Goal: Transaction & Acquisition: Purchase product/service

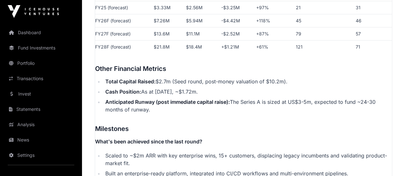
scroll to position [1037, 0]
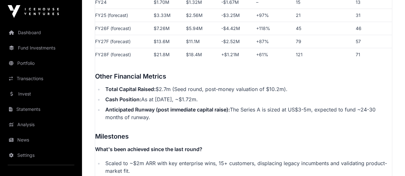
click at [24, 61] on link "Portfolio" at bounding box center [41, 63] width 72 height 14
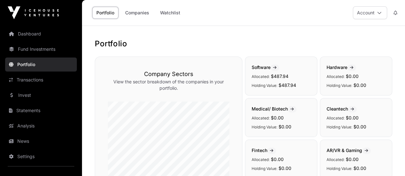
click at [134, 13] on link "Companies" at bounding box center [137, 13] width 32 height 12
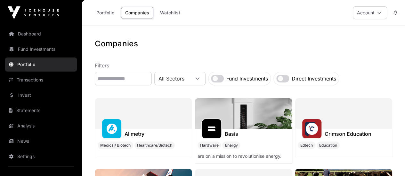
click at [253, 48] on h1 "Companies" at bounding box center [244, 44] width 298 height 10
click at [258, 80] on label "Fund Investments" at bounding box center [247, 79] width 42 height 8
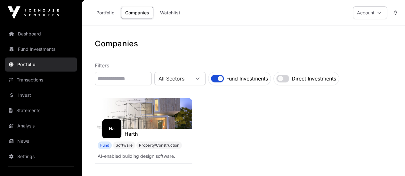
scroll to position [32, 0]
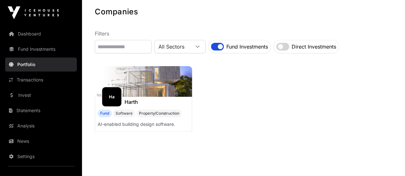
click at [113, 102] on img at bounding box center [112, 97] width 14 height 14
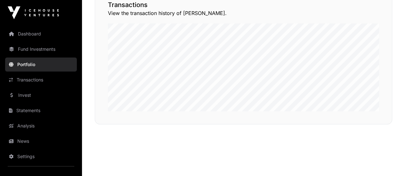
scroll to position [480, 0]
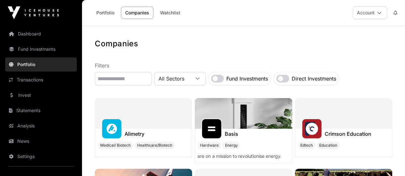
click at [169, 14] on link "Watchlist" at bounding box center [170, 13] width 29 height 12
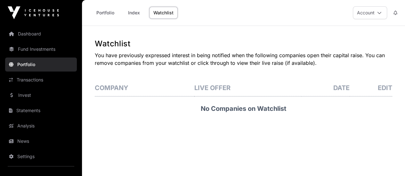
click at [50, 50] on link "Fund Investments" at bounding box center [41, 49] width 72 height 14
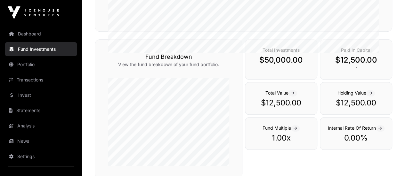
scroll to position [117, 0]
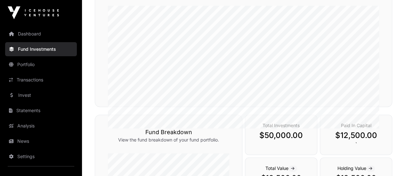
click at [29, 97] on link "Invest" at bounding box center [41, 95] width 72 height 14
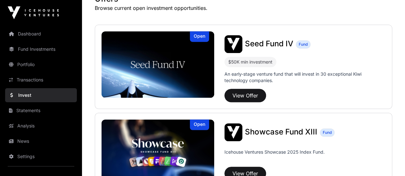
scroll to position [127, 0]
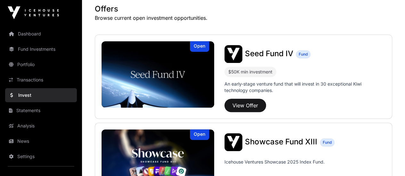
click at [198, 136] on div "Open" at bounding box center [199, 135] width 19 height 11
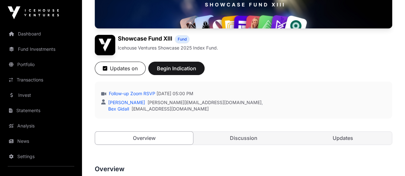
scroll to position [96, 0]
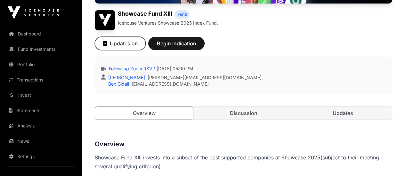
click at [146, 50] on button "Updates on" at bounding box center [120, 43] width 51 height 13
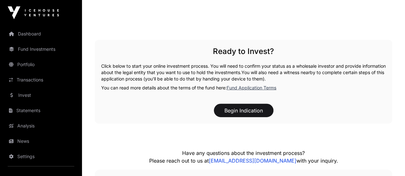
scroll to position [774, 0]
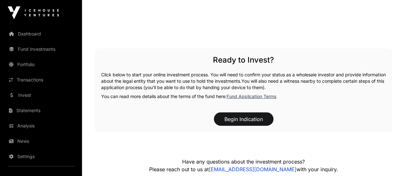
click at [242, 99] on link "Fund Application Terms" at bounding box center [252, 96] width 50 height 5
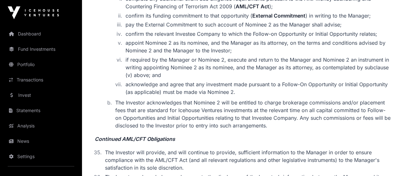
scroll to position [2402, 0]
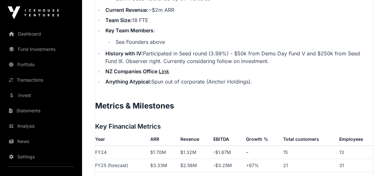
scroll to position [897, 0]
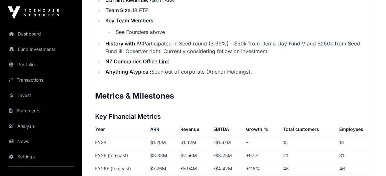
click at [248, 136] on th "Growth %" at bounding box center [261, 131] width 37 height 11
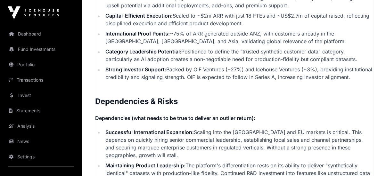
scroll to position [1505, 0]
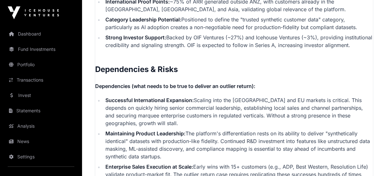
click at [28, 94] on link "Invest" at bounding box center [41, 95] width 72 height 14
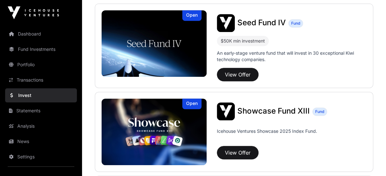
scroll to position [160, 0]
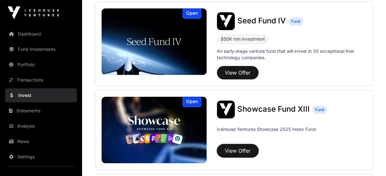
click at [242, 151] on button "View Offer" at bounding box center [238, 150] width 42 height 13
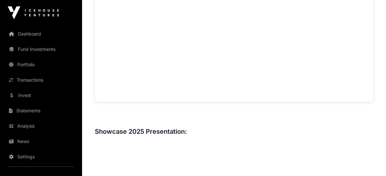
scroll to position [377, 0]
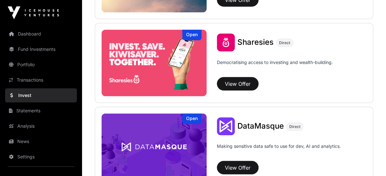
scroll to position [800, 0]
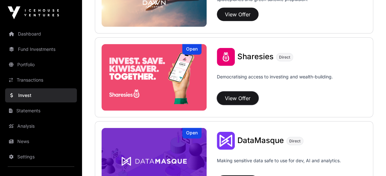
click at [233, 96] on button "View Offer" at bounding box center [238, 98] width 42 height 13
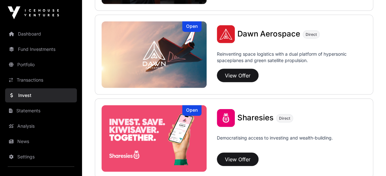
scroll to position [736, 0]
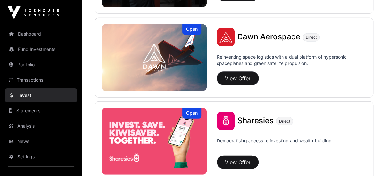
click at [231, 73] on button "View Offer" at bounding box center [238, 78] width 42 height 13
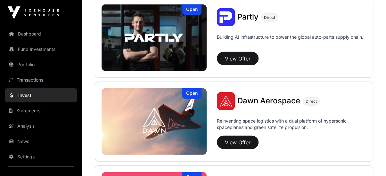
scroll to position [640, 0]
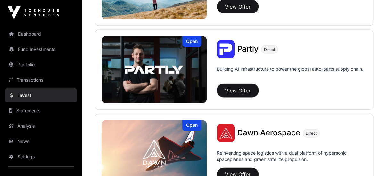
click at [232, 90] on button "View Offer" at bounding box center [238, 90] width 42 height 13
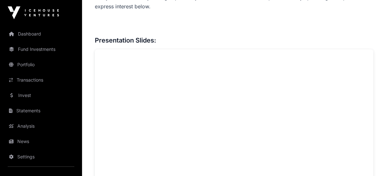
scroll to position [404, 0]
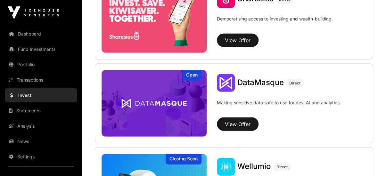
scroll to position [864, 0]
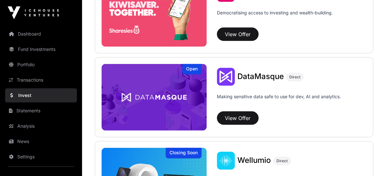
click at [167, 32] on img at bounding box center [154, 13] width 105 height 67
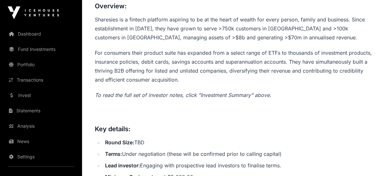
scroll to position [256, 0]
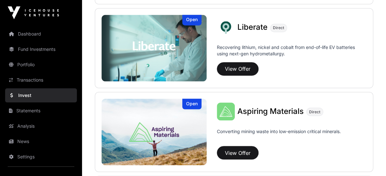
scroll to position [480, 0]
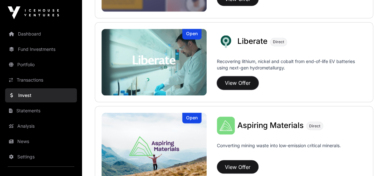
click at [227, 80] on button "View Offer" at bounding box center [238, 82] width 42 height 13
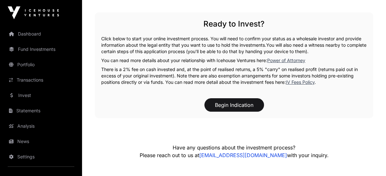
scroll to position [1014, 0]
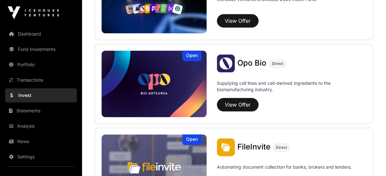
scroll to position [288, 0]
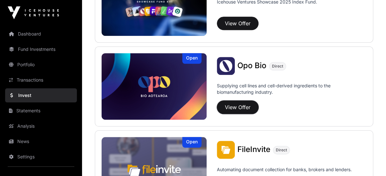
click at [231, 102] on button "View Offer" at bounding box center [238, 107] width 42 height 13
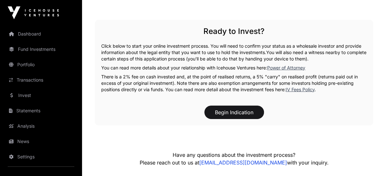
scroll to position [994, 0]
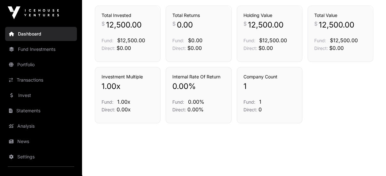
scroll to position [453, 0]
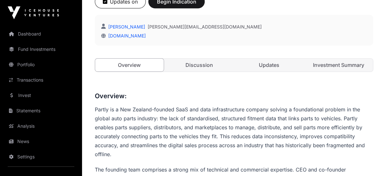
scroll to position [128, 0]
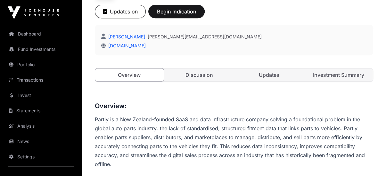
click at [199, 75] on link "Discussion" at bounding box center [199, 75] width 69 height 13
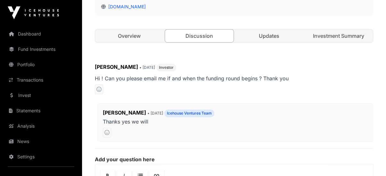
scroll to position [96, 0]
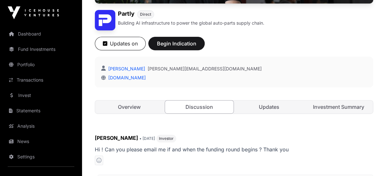
click at [269, 105] on link "Updates" at bounding box center [269, 107] width 69 height 13
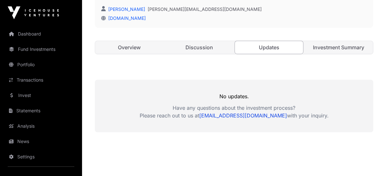
scroll to position [160, 0]
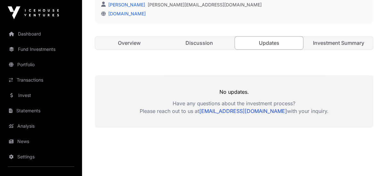
click at [348, 42] on link "Investment Summary" at bounding box center [338, 43] width 69 height 13
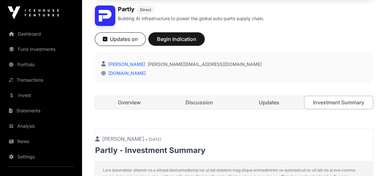
scroll to position [83, 0]
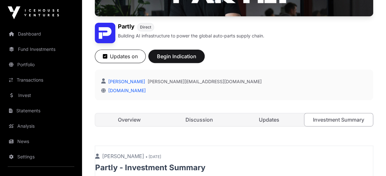
click at [142, 119] on link "Overview" at bounding box center [129, 119] width 69 height 13
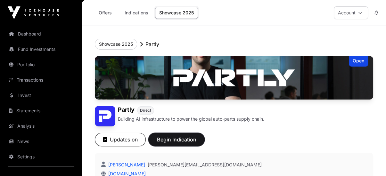
click at [181, 140] on span "Begin Indication" at bounding box center [176, 140] width 40 height 8
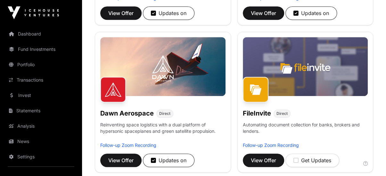
scroll to position [224, 0]
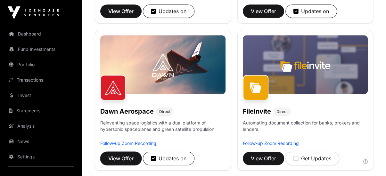
click at [127, 162] on button "View Offer" at bounding box center [120, 158] width 41 height 13
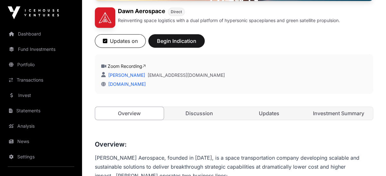
scroll to position [96, 0]
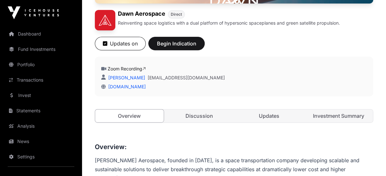
click at [200, 114] on link "Discussion" at bounding box center [199, 116] width 69 height 13
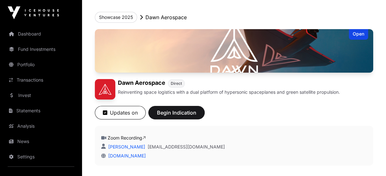
scroll to position [64, 0]
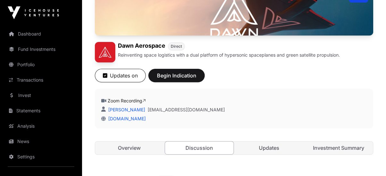
click at [261, 152] on link "Updates" at bounding box center [269, 148] width 69 height 13
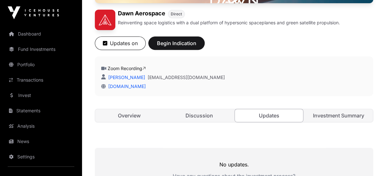
scroll to position [128, 0]
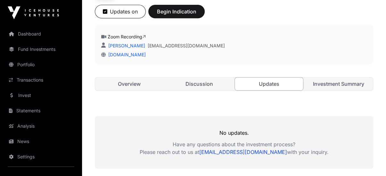
click at [324, 84] on link "Investment Summary" at bounding box center [338, 84] width 69 height 13
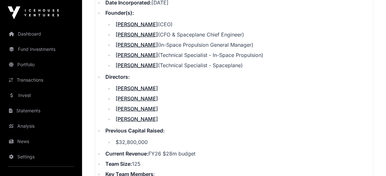
scroll to position [801, 0]
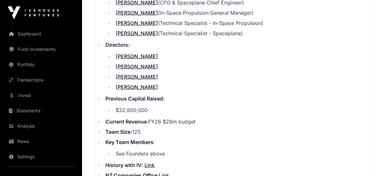
click at [149, 162] on link "Link" at bounding box center [149, 165] width 10 height 6
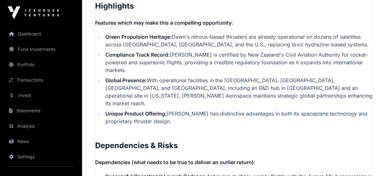
scroll to position [1338, 0]
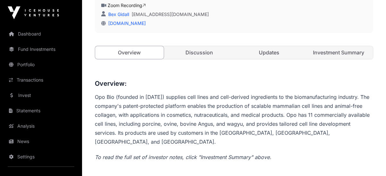
scroll to position [128, 0]
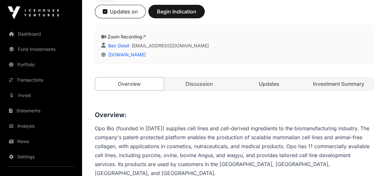
click at [207, 82] on link "Discussion" at bounding box center [199, 84] width 69 height 13
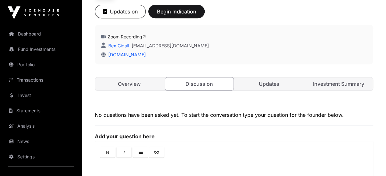
click at [264, 84] on link "Updates" at bounding box center [269, 84] width 69 height 13
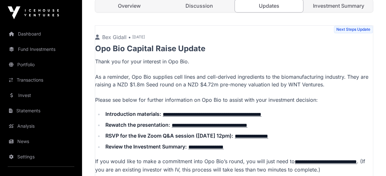
scroll to position [192, 0]
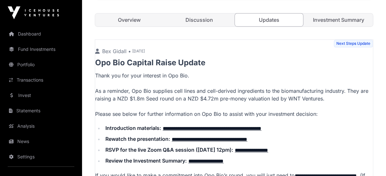
click at [179, 126] on link "**********" at bounding box center [212, 128] width 99 height 5
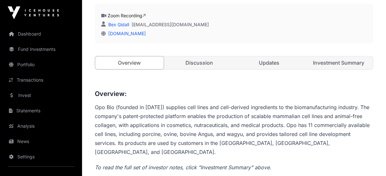
scroll to position [128, 0]
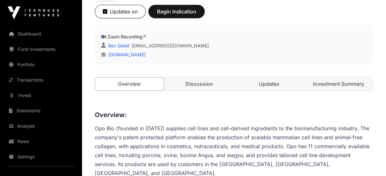
click at [198, 85] on link "Discussion" at bounding box center [199, 84] width 69 height 13
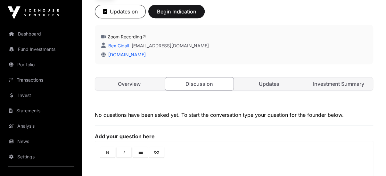
click at [330, 87] on link "Investment Summary" at bounding box center [338, 84] width 69 height 13
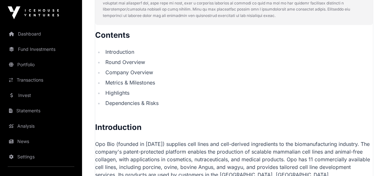
scroll to position [320, 0]
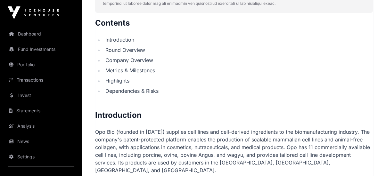
click at [125, 92] on li "Dependencies & Risks" at bounding box center [237, 91] width 269 height 8
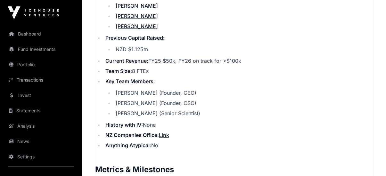
scroll to position [799, 0]
